Goal: Complete application form

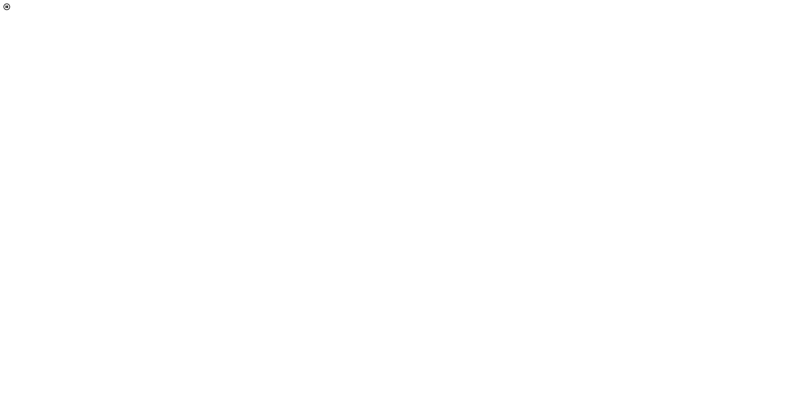
select select "[object Object]"
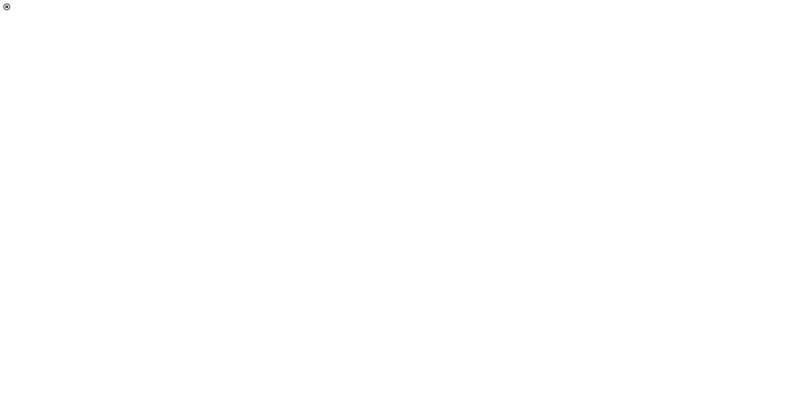
type input "[EMAIL_ADDRESS][DOMAIN_NAME]"
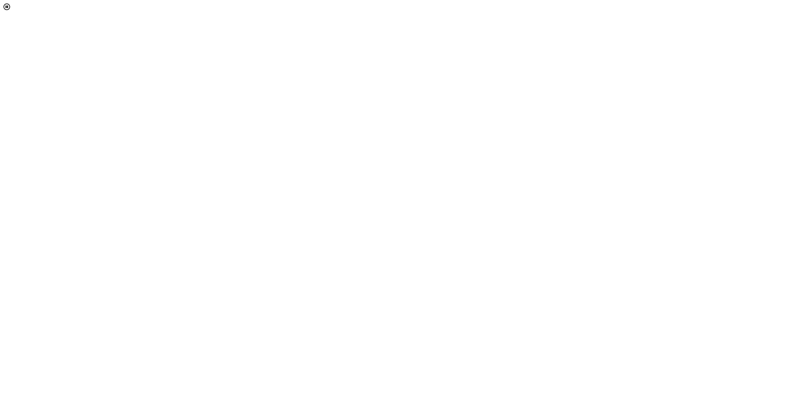
scroll to position [85, 0]
